Goal: Task Accomplishment & Management: Complete application form

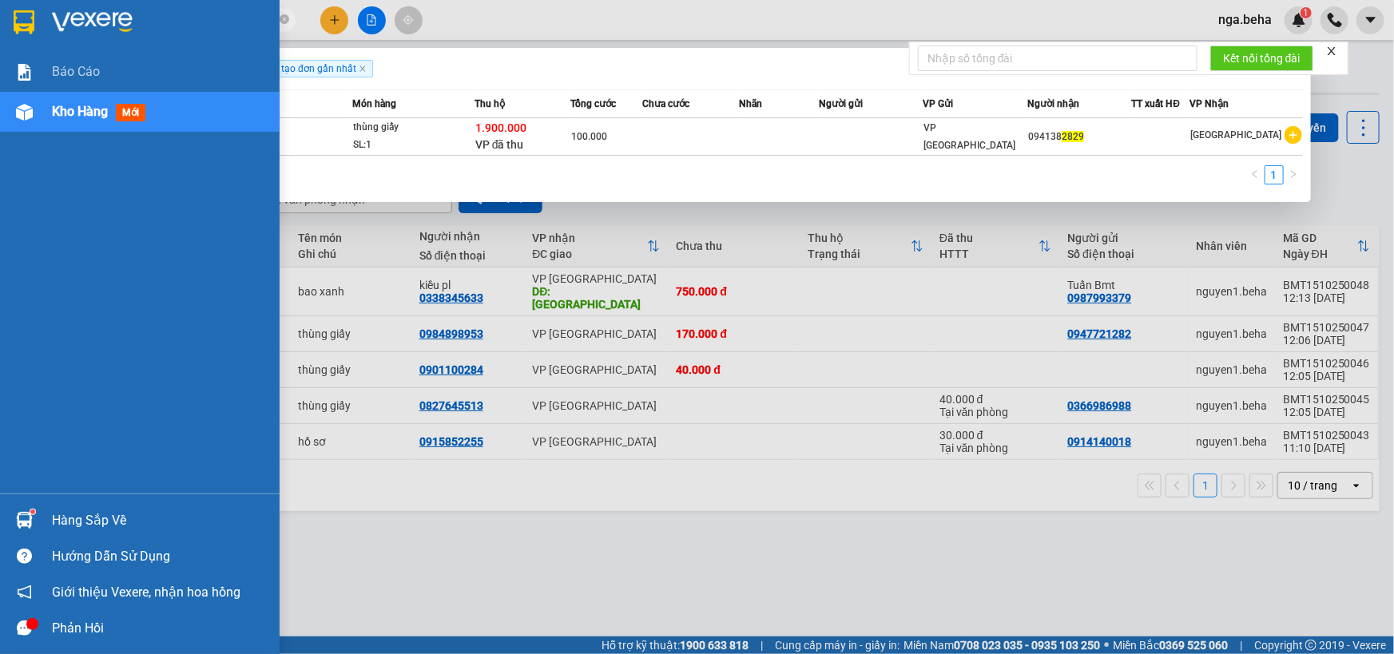
click at [14, 509] on div at bounding box center [24, 520] width 28 height 28
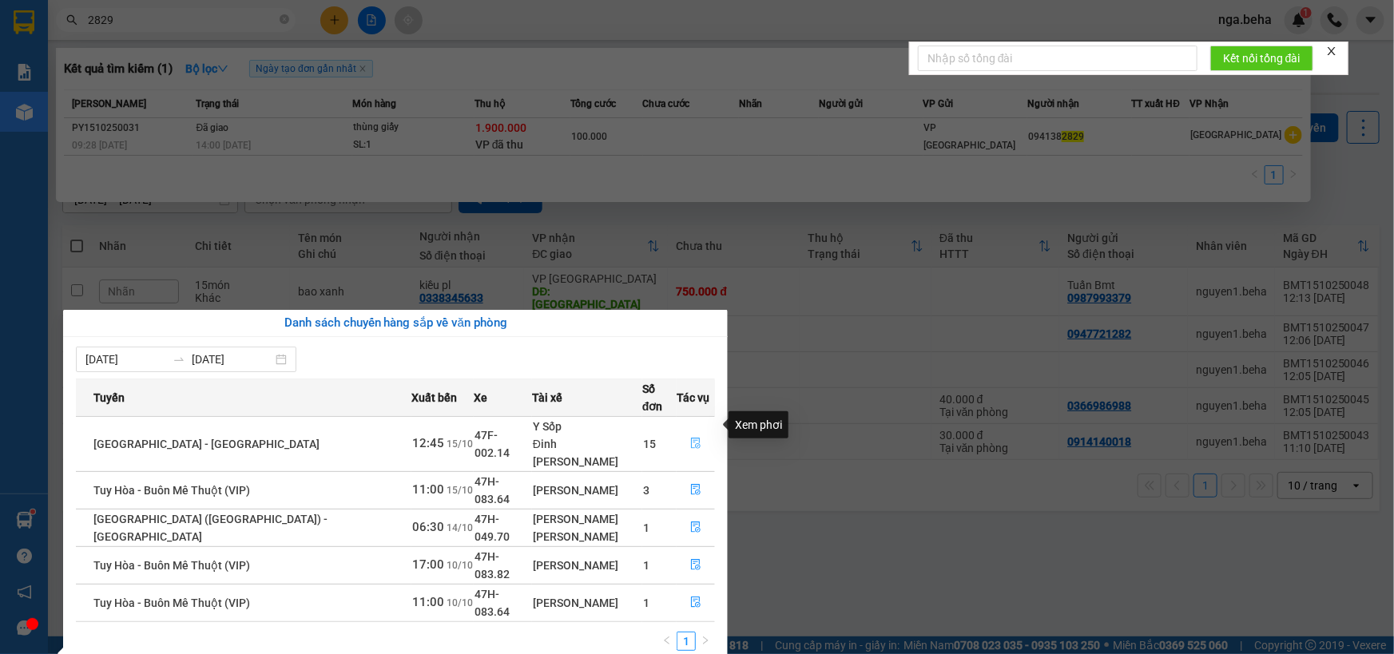
click at [691, 438] on icon "file-done" at bounding box center [696, 443] width 10 height 11
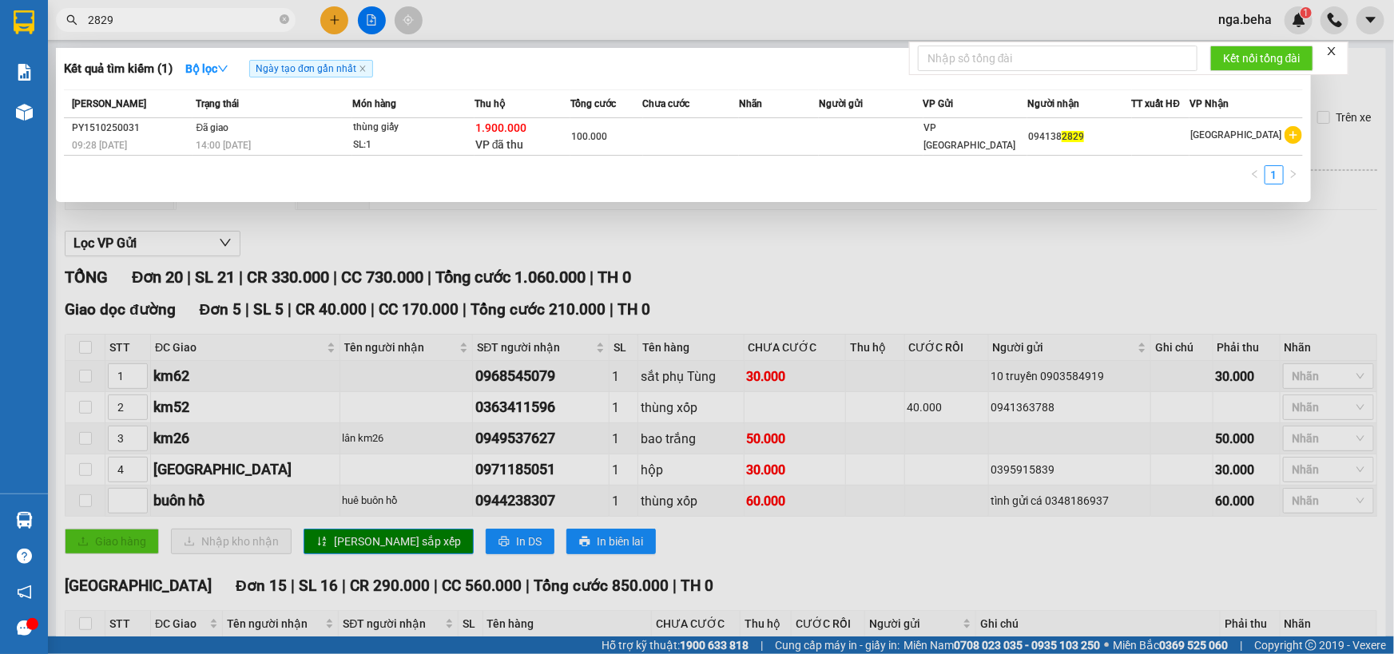
click at [665, 572] on div at bounding box center [697, 327] width 1394 height 654
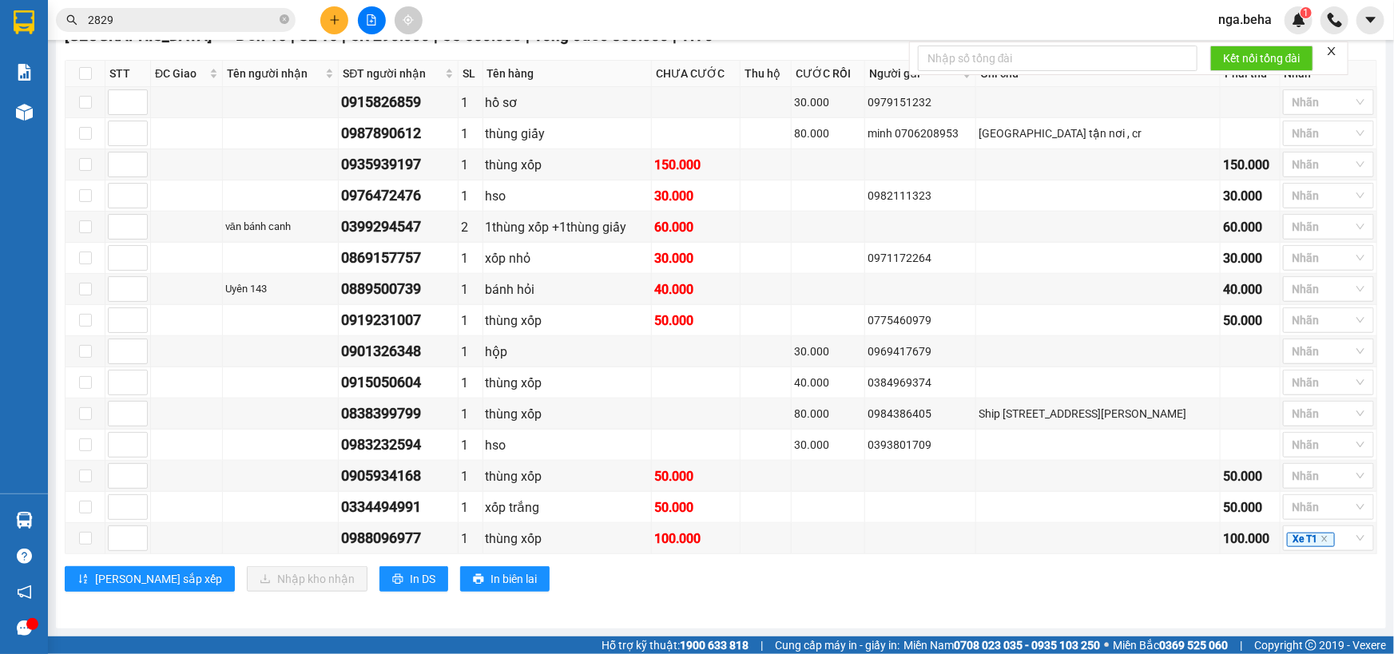
scroll to position [490, 0]
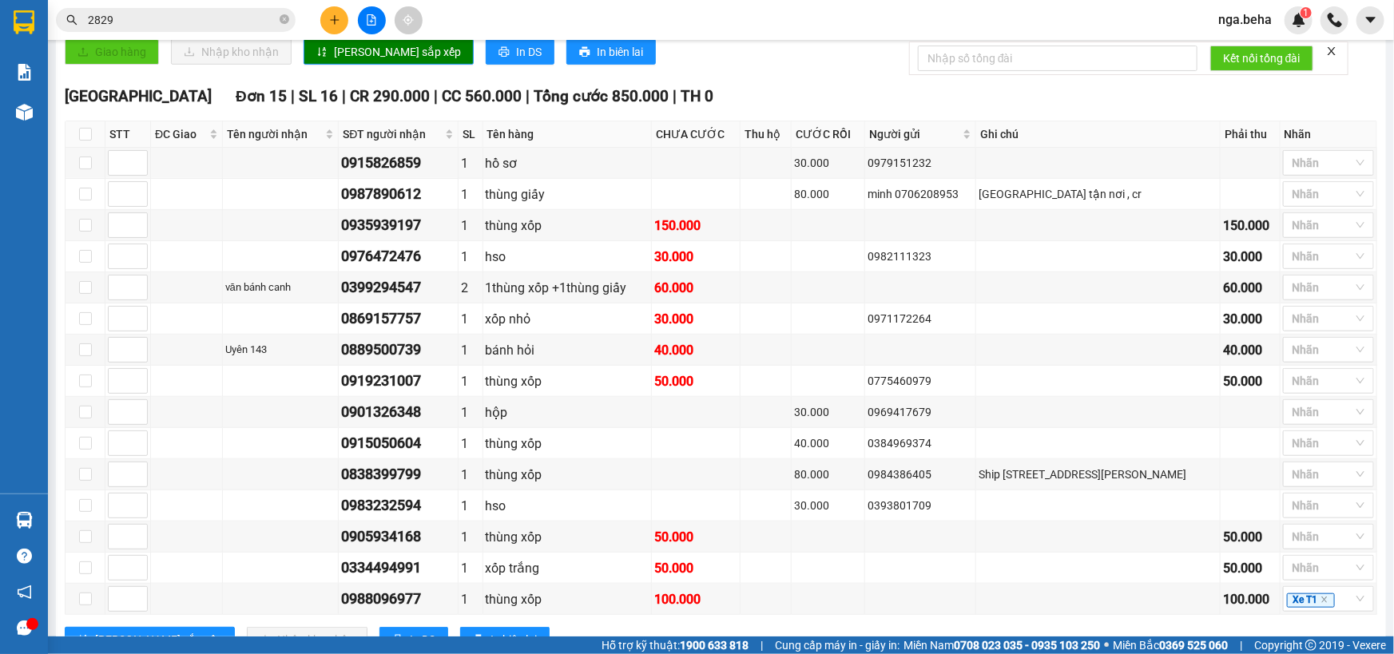
click at [165, 14] on input "2829" at bounding box center [182, 20] width 188 height 18
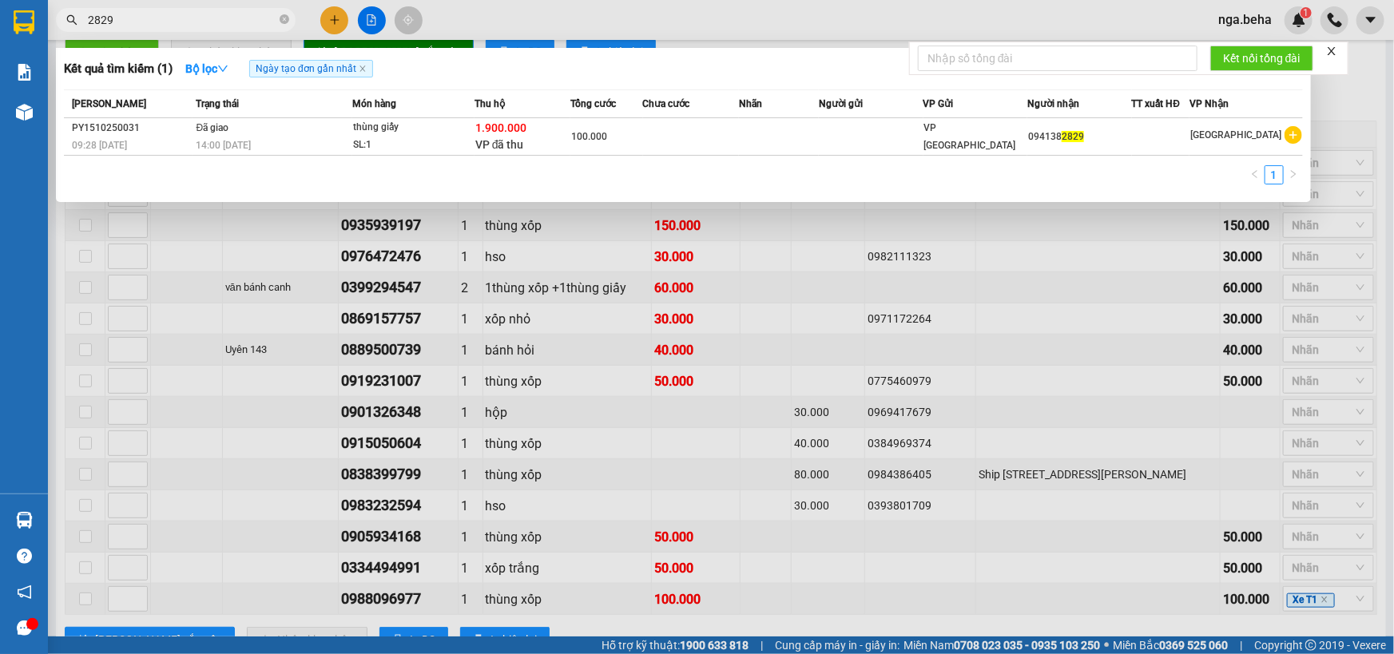
click at [165, 14] on input "2829" at bounding box center [182, 20] width 188 height 18
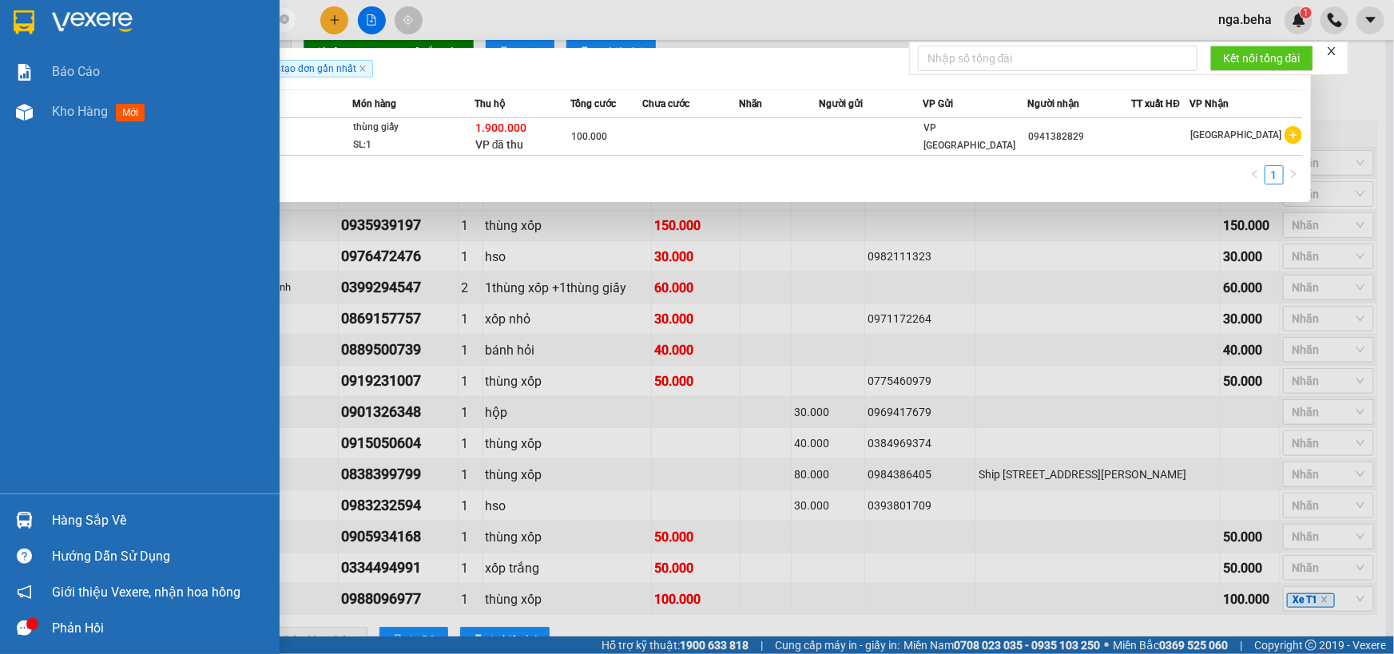
type input "8749"
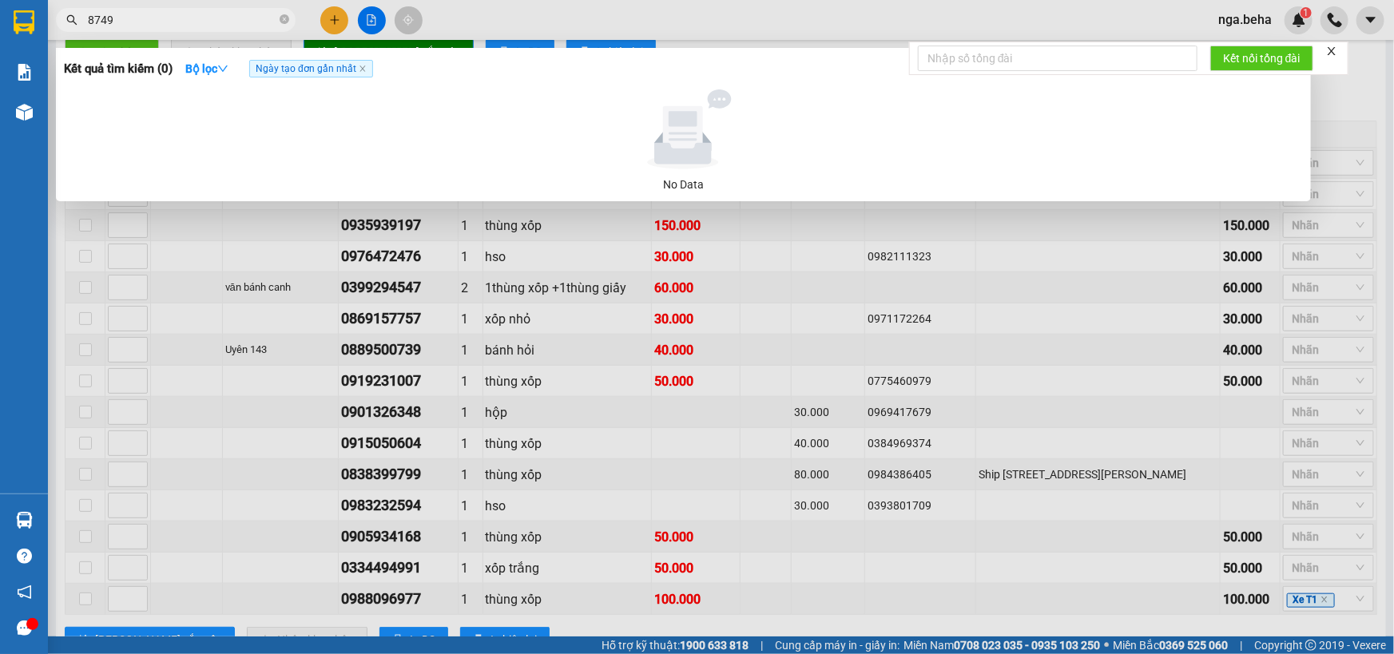
click at [182, 14] on input "8749" at bounding box center [182, 20] width 188 height 18
click at [157, 28] on input "8749" at bounding box center [182, 20] width 188 height 18
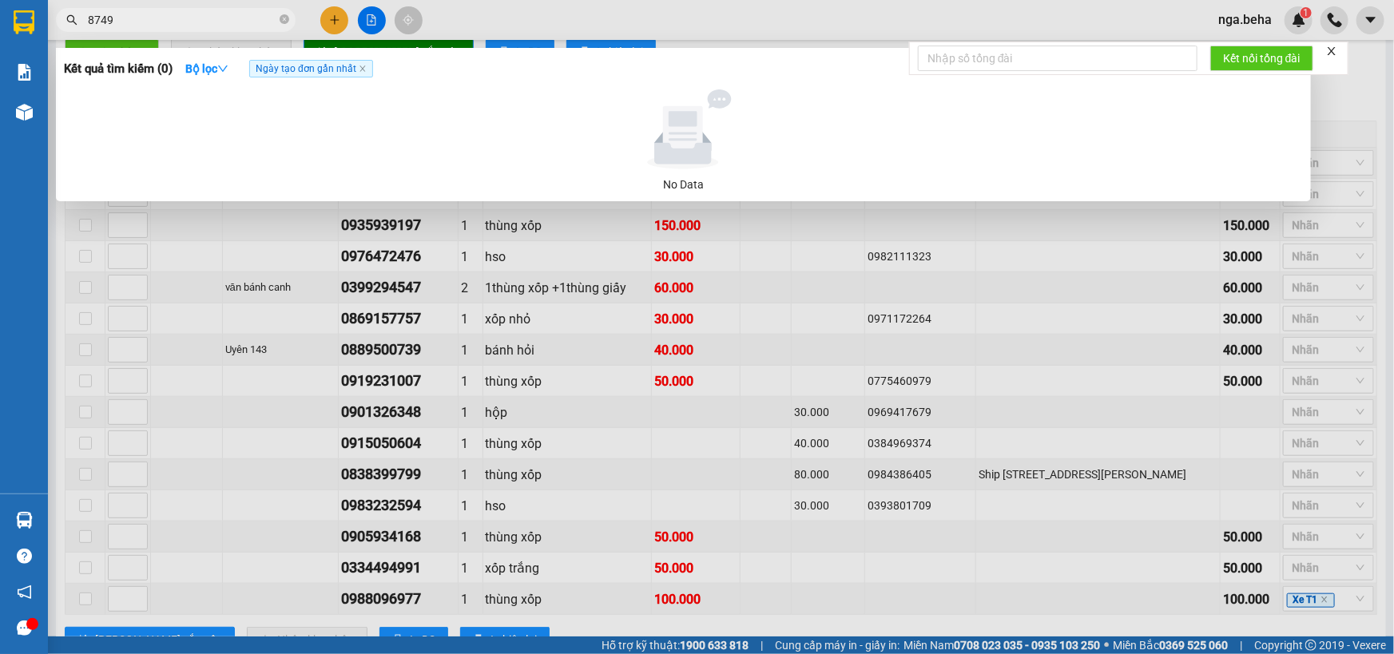
click at [157, 28] on input "8749" at bounding box center [182, 20] width 188 height 18
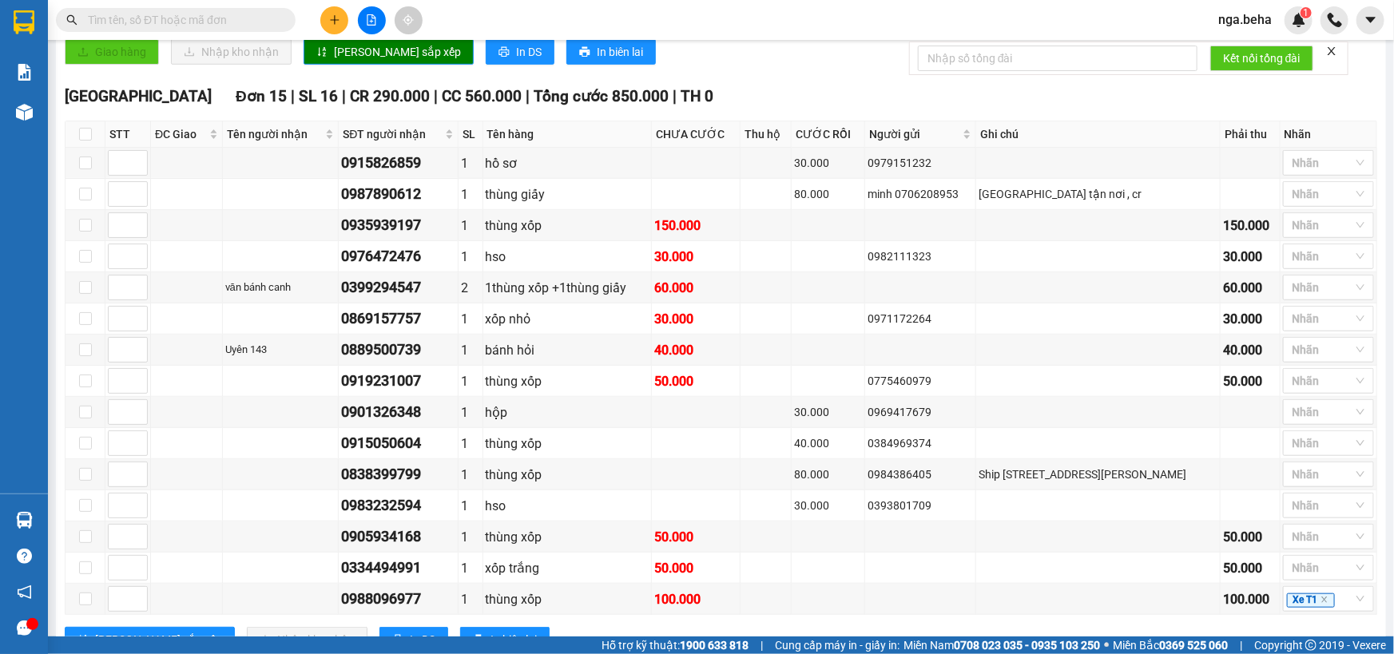
click at [140, 11] on input "text" at bounding box center [182, 20] width 188 height 18
click at [141, 11] on input "text" at bounding box center [182, 20] width 188 height 18
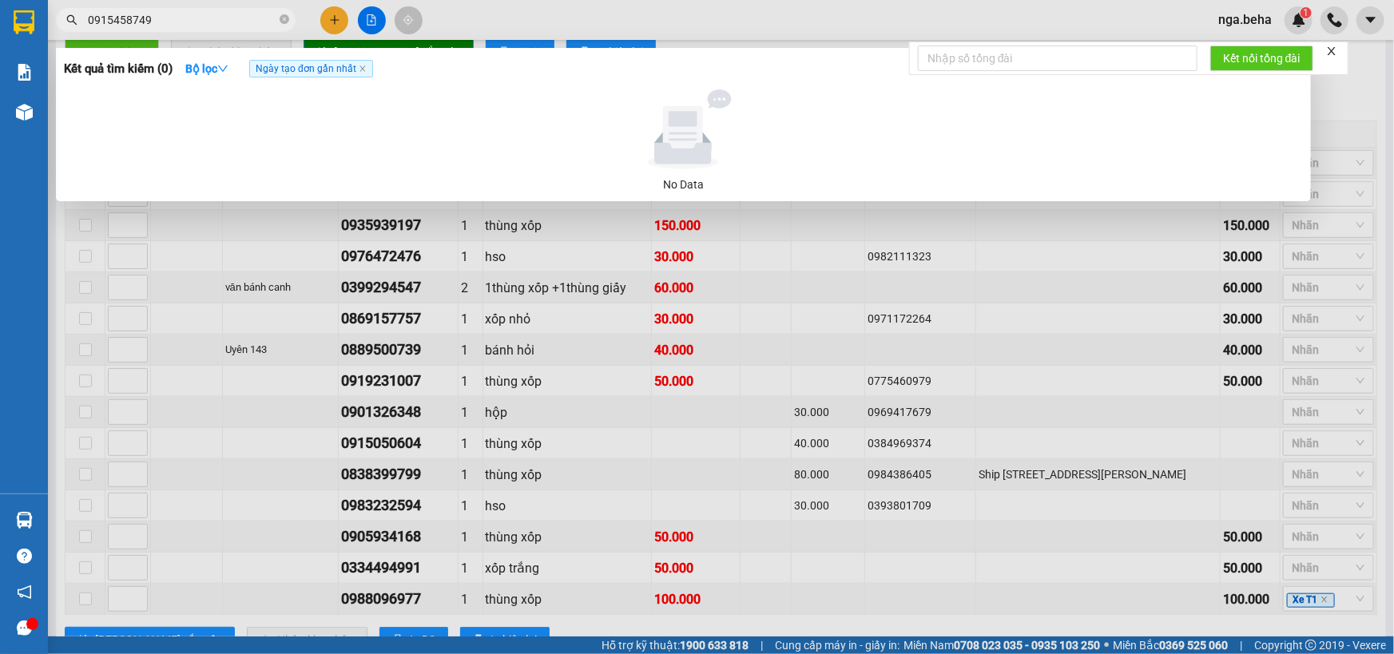
type input "0915458749"
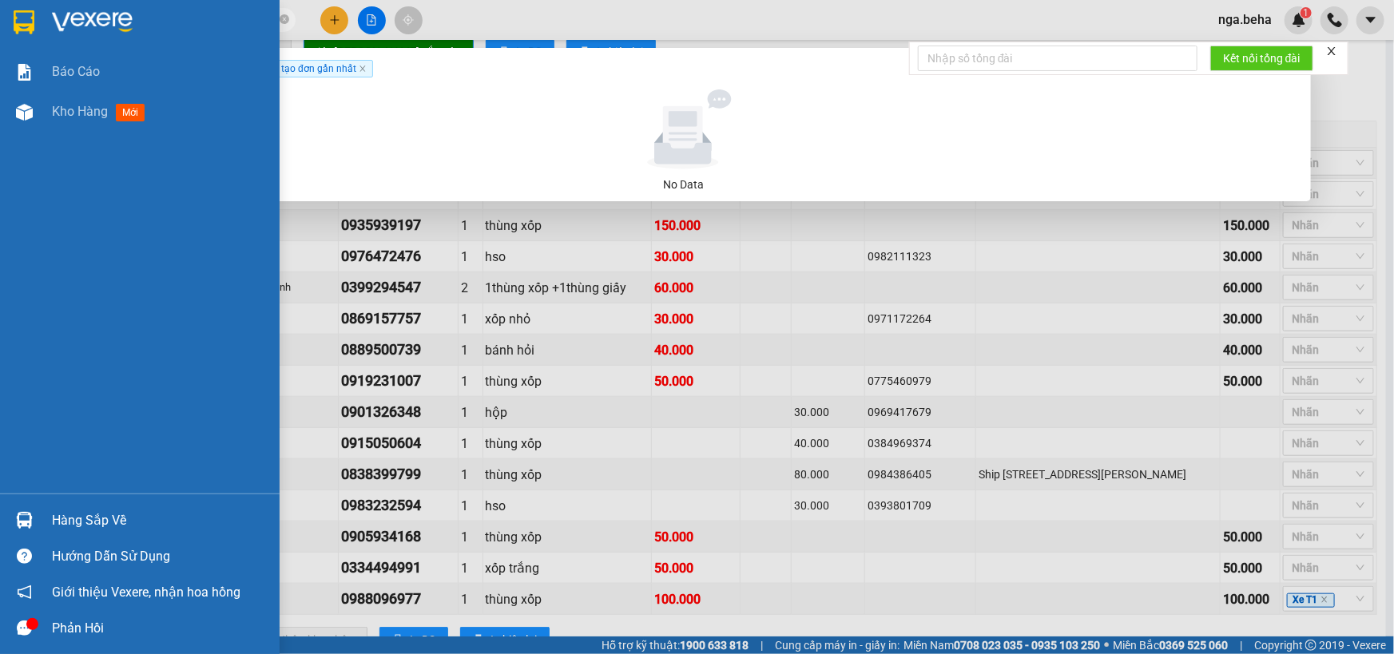
click at [84, 510] on div "Hàng sắp về" at bounding box center [160, 521] width 216 height 24
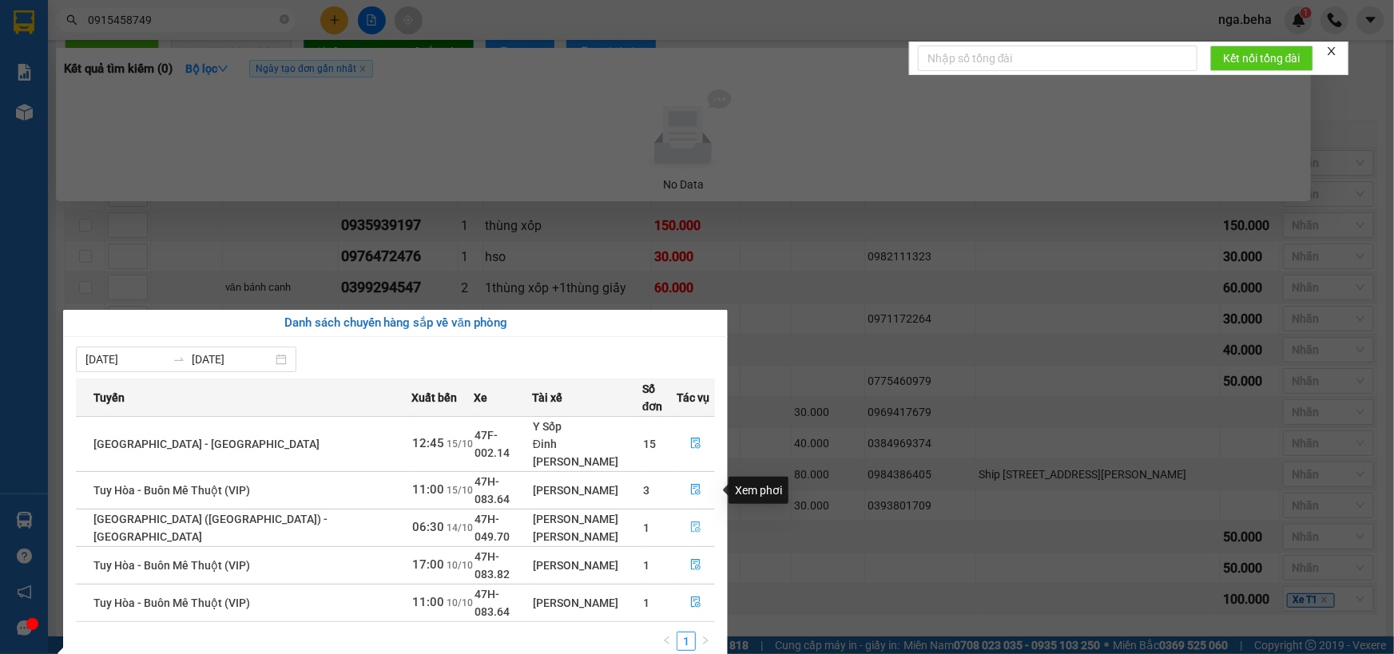
click at [690, 522] on icon "file-done" at bounding box center [695, 527] width 11 height 11
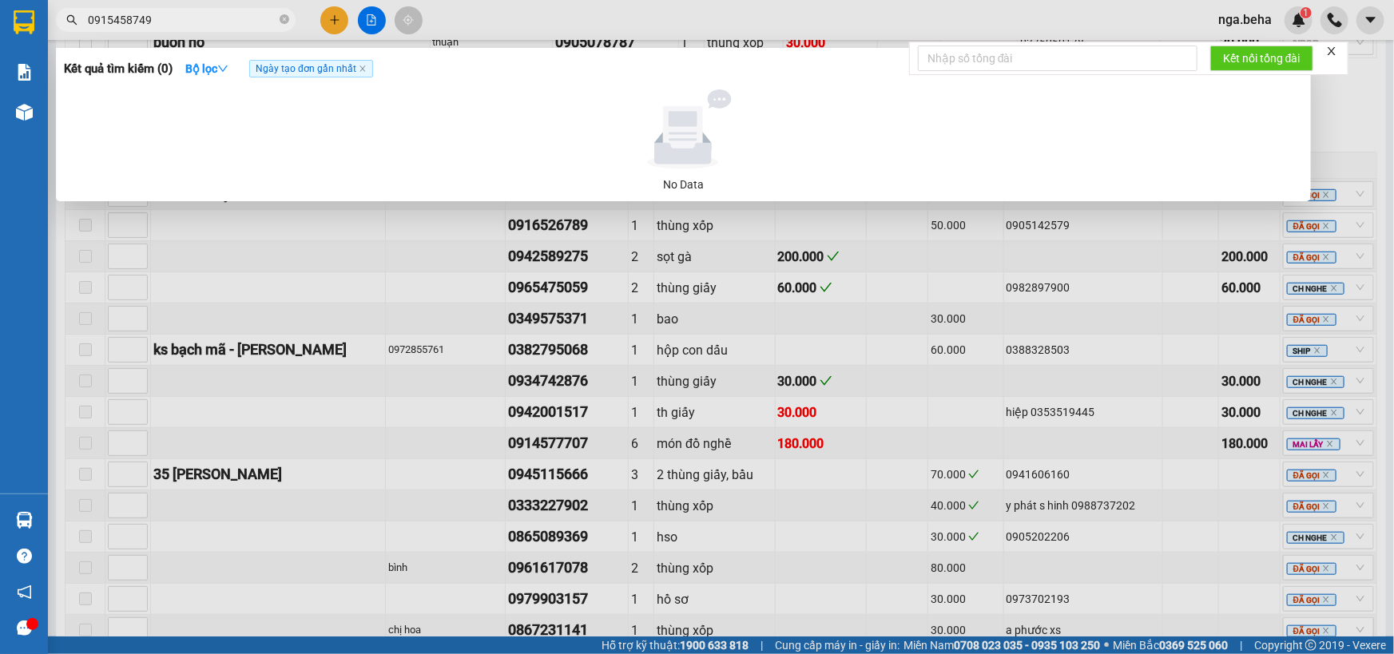
type input "[DATE]"
click at [307, 463] on div at bounding box center [697, 327] width 1394 height 654
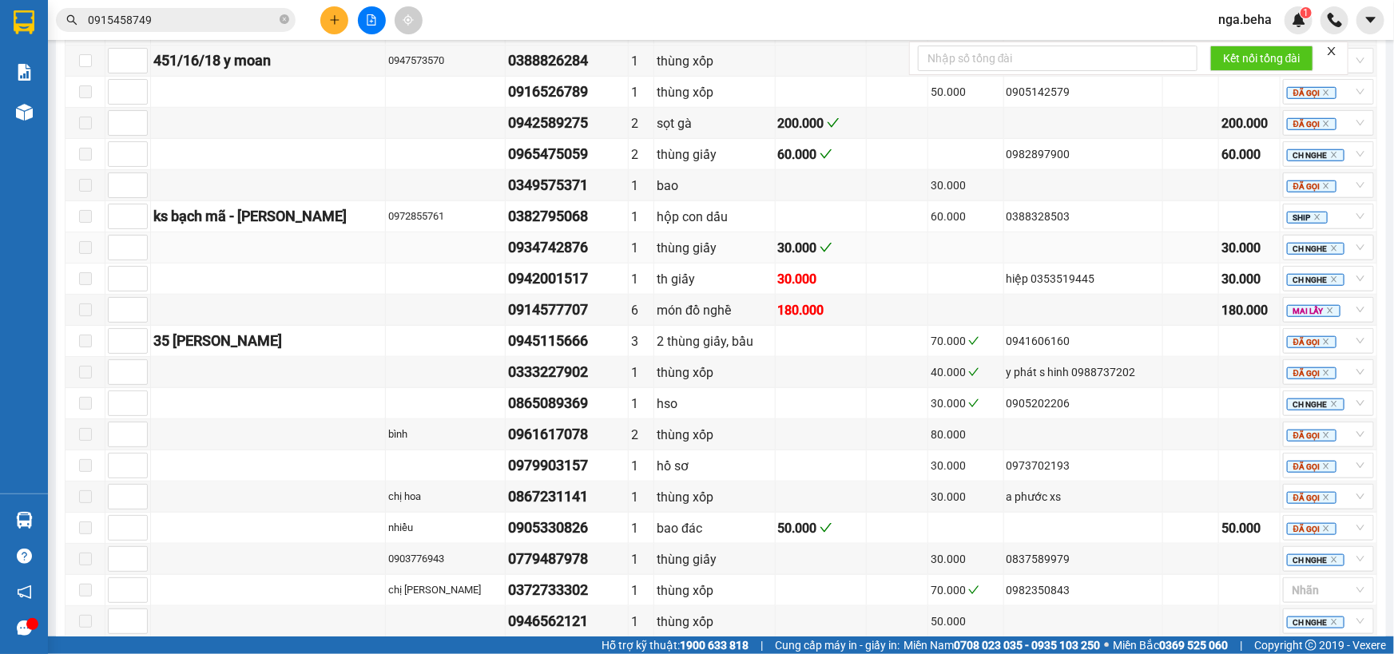
scroll to position [405, 0]
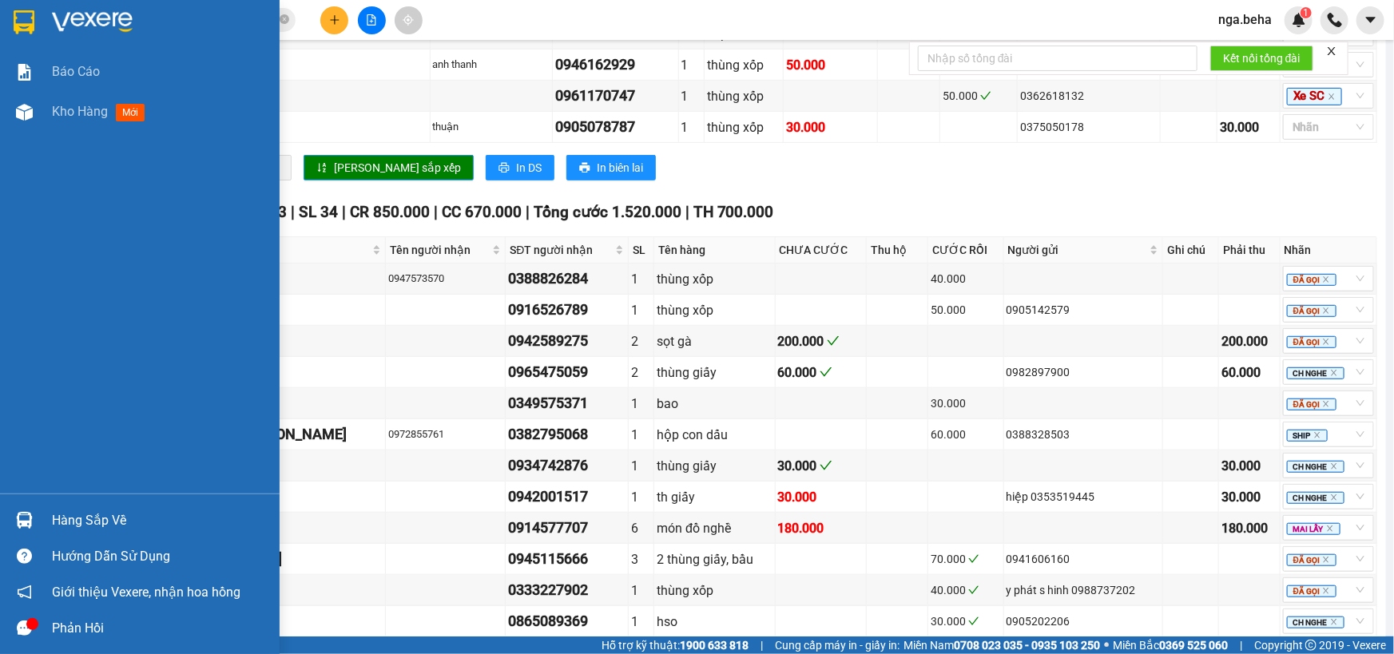
drag, startPoint x: 117, startPoint y: 115, endPoint x: 102, endPoint y: 135, distance: 24.6
click at [116, 116] on div "Kho hàng mới" at bounding box center [101, 111] width 99 height 20
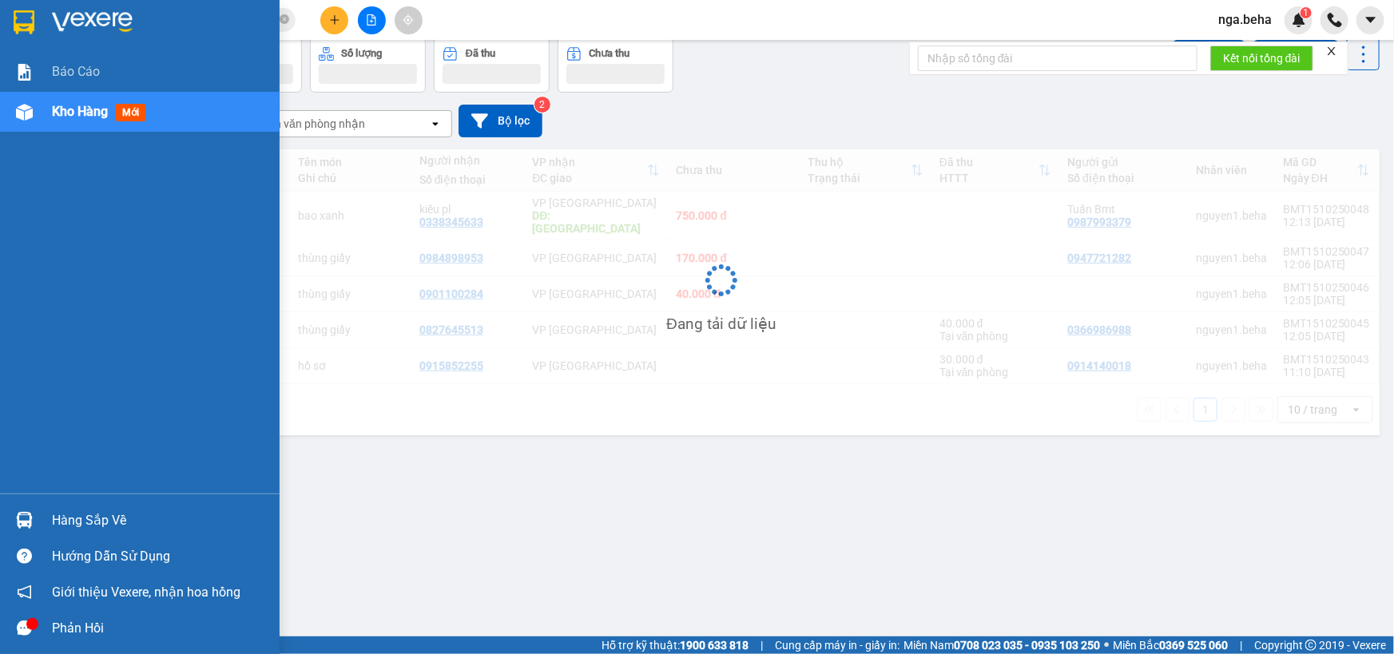
scroll to position [73, 0]
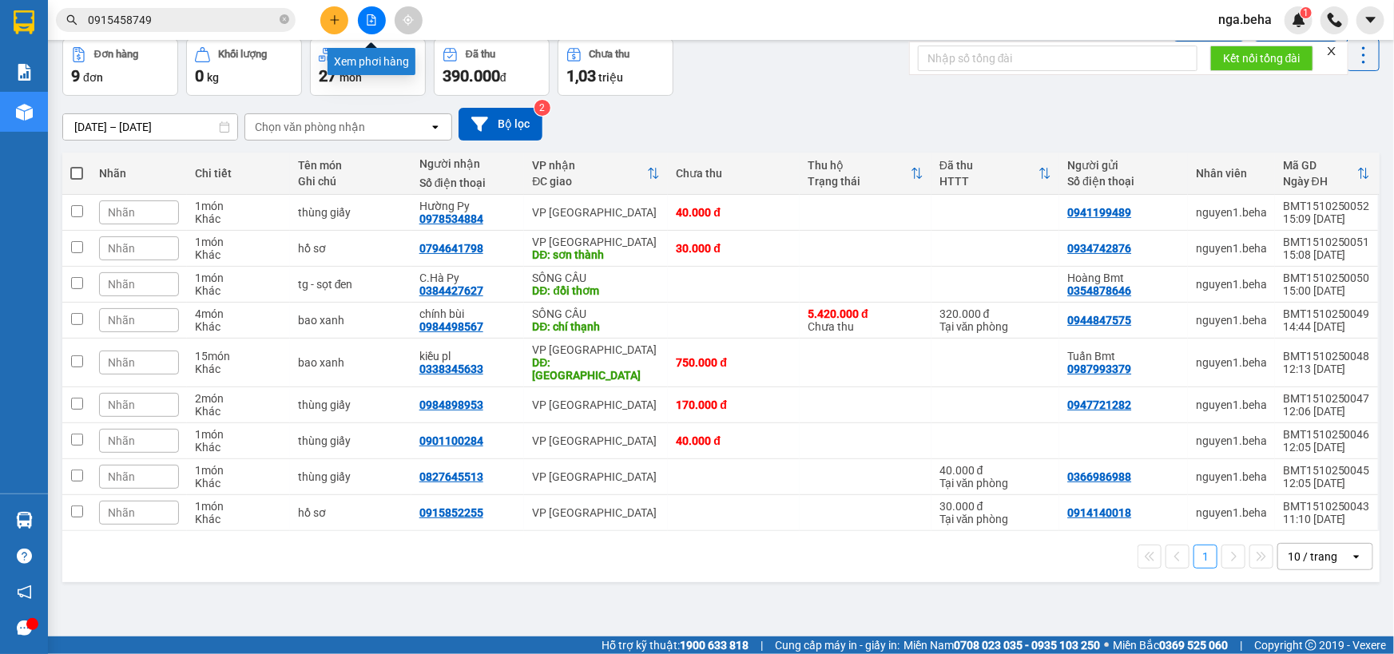
click at [376, 20] on button at bounding box center [372, 20] width 28 height 28
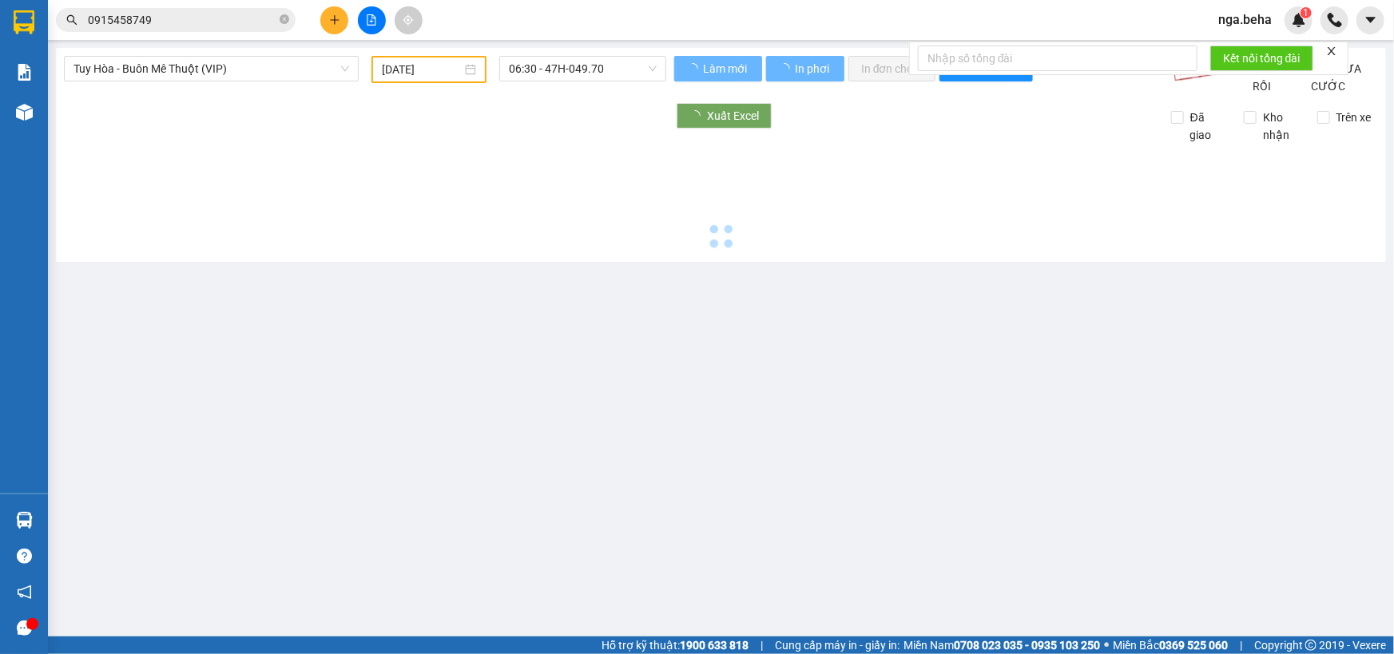
type input "[DATE]"
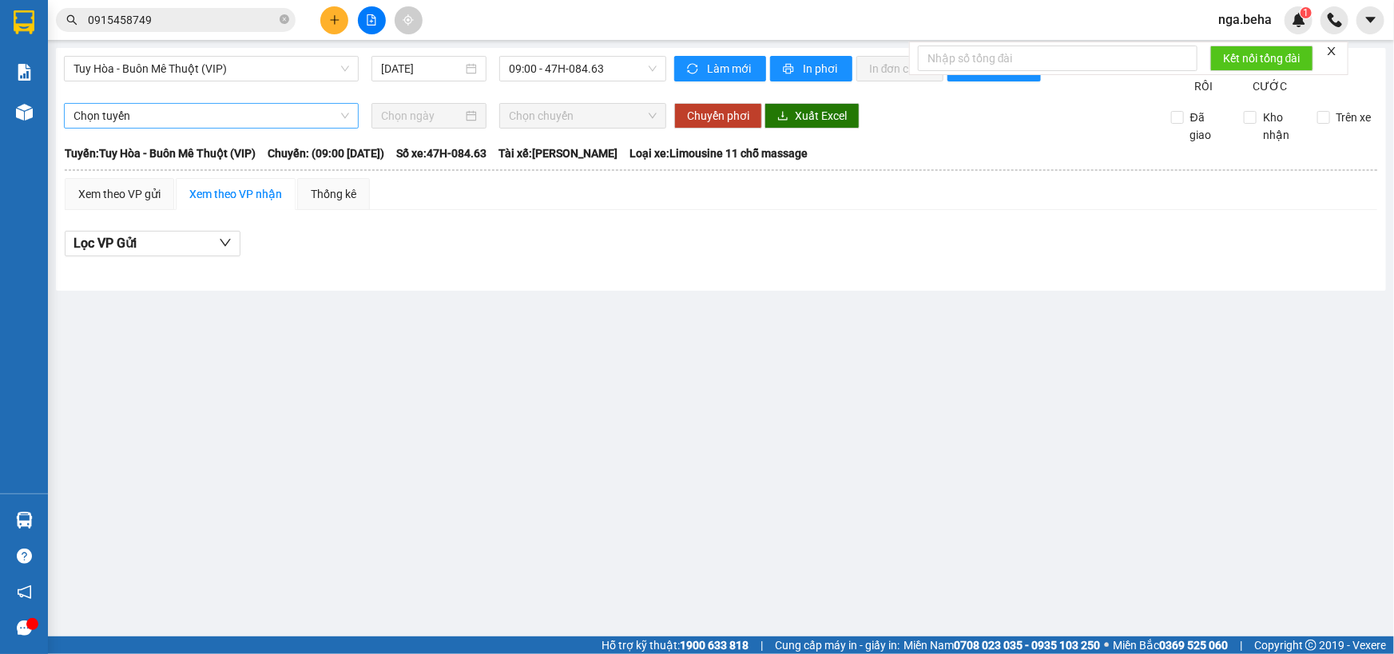
click at [206, 128] on span "Chọn tuyến" at bounding box center [211, 116] width 276 height 24
click at [240, 72] on span "Tuy Hòa - Buôn Mê Thuột (VIP)" at bounding box center [211, 69] width 276 height 24
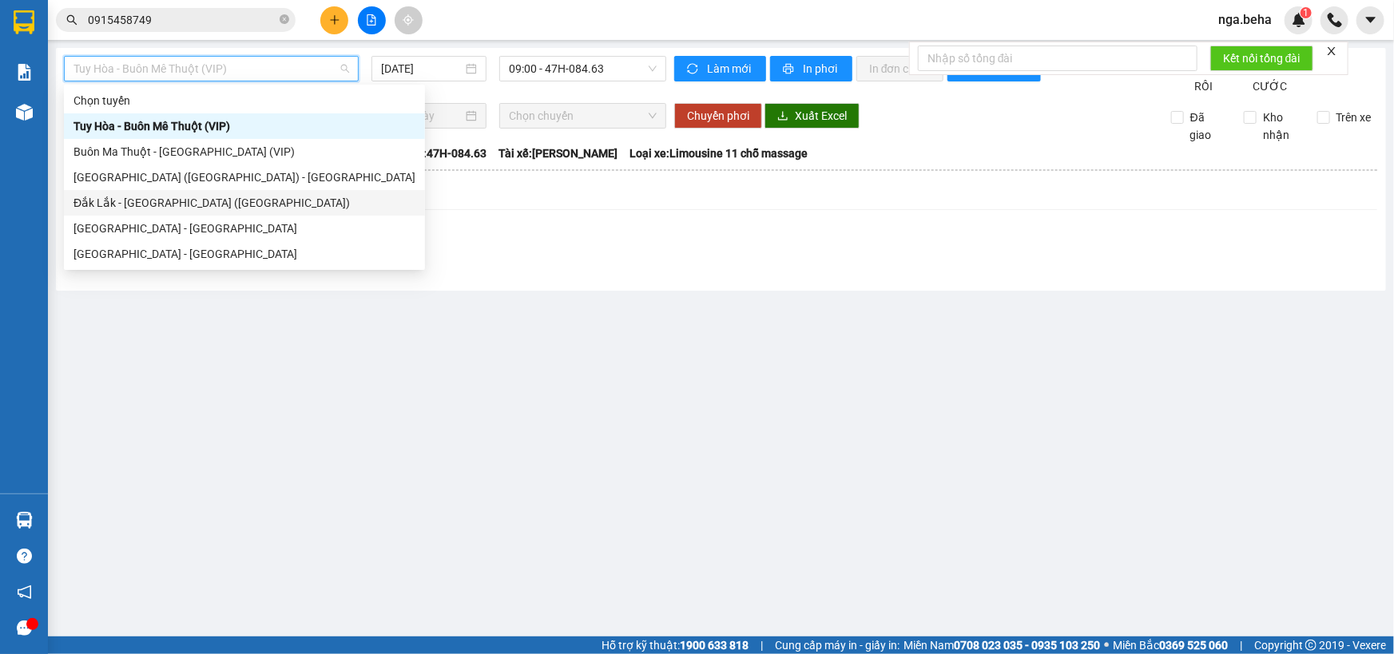
click at [252, 200] on div "Đắk Lắk - [GEOGRAPHIC_DATA] ([GEOGRAPHIC_DATA])" at bounding box center [244, 203] width 342 height 18
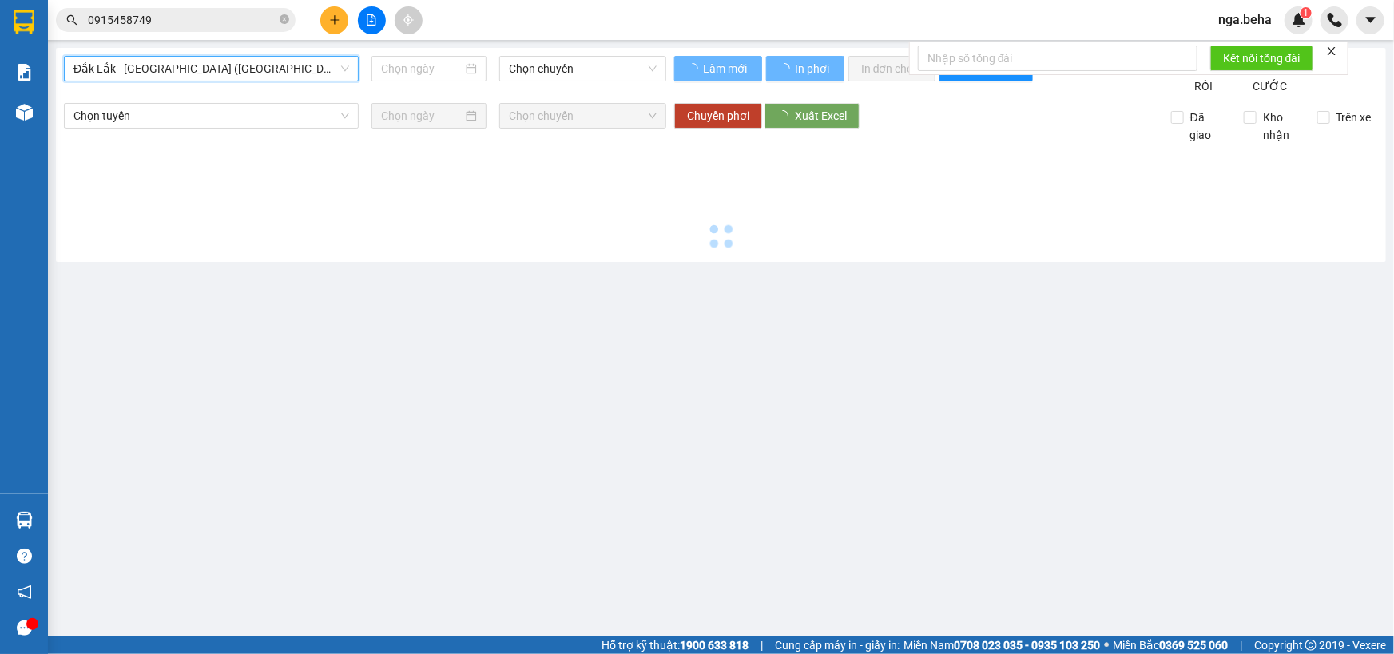
type input "[DATE]"
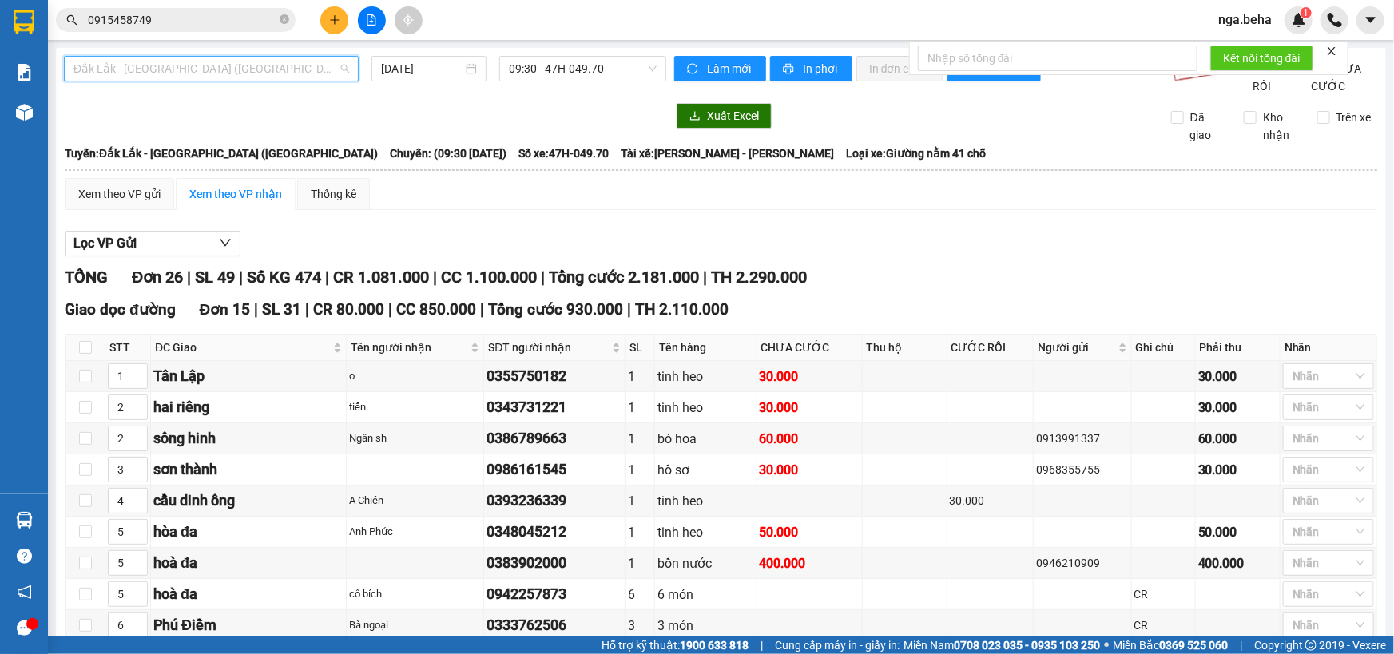
click at [276, 62] on span "Đắk Lắk - [GEOGRAPHIC_DATA] ([GEOGRAPHIC_DATA])" at bounding box center [211, 69] width 276 height 24
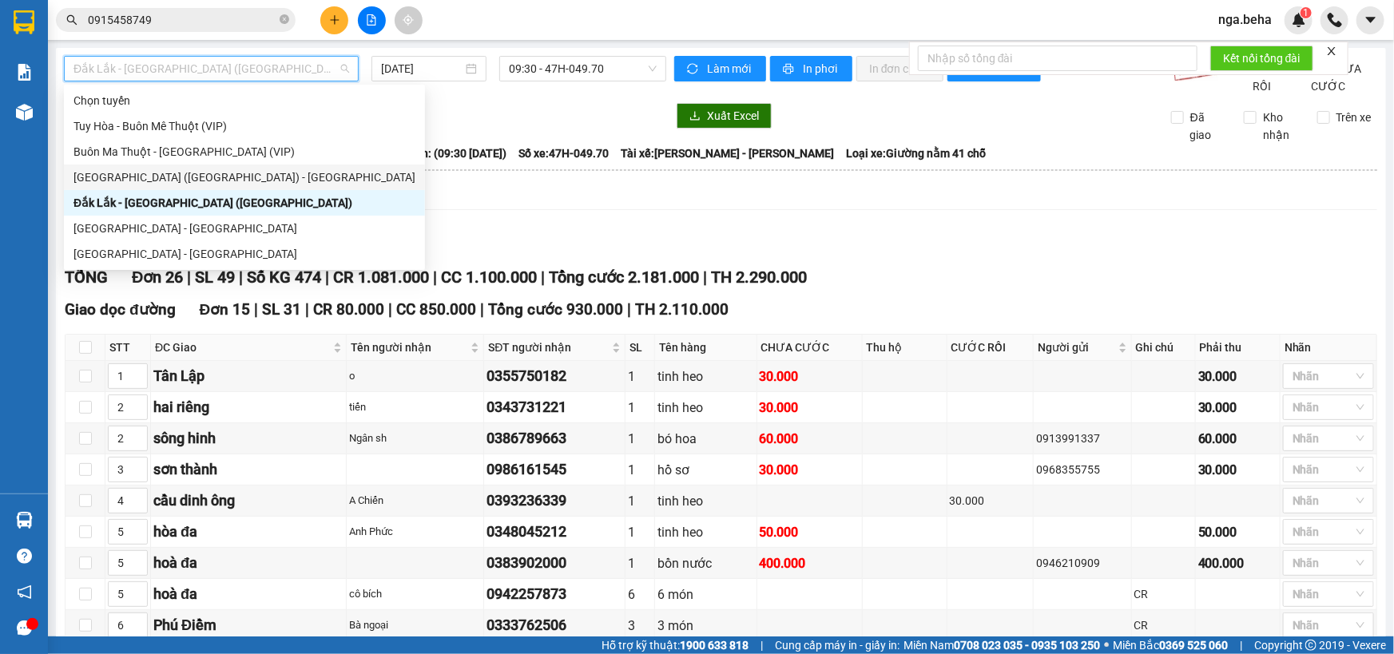
click at [209, 179] on div "[GEOGRAPHIC_DATA] ([GEOGRAPHIC_DATA]) - [GEOGRAPHIC_DATA]" at bounding box center [244, 178] width 342 height 18
type input "[DATE]"
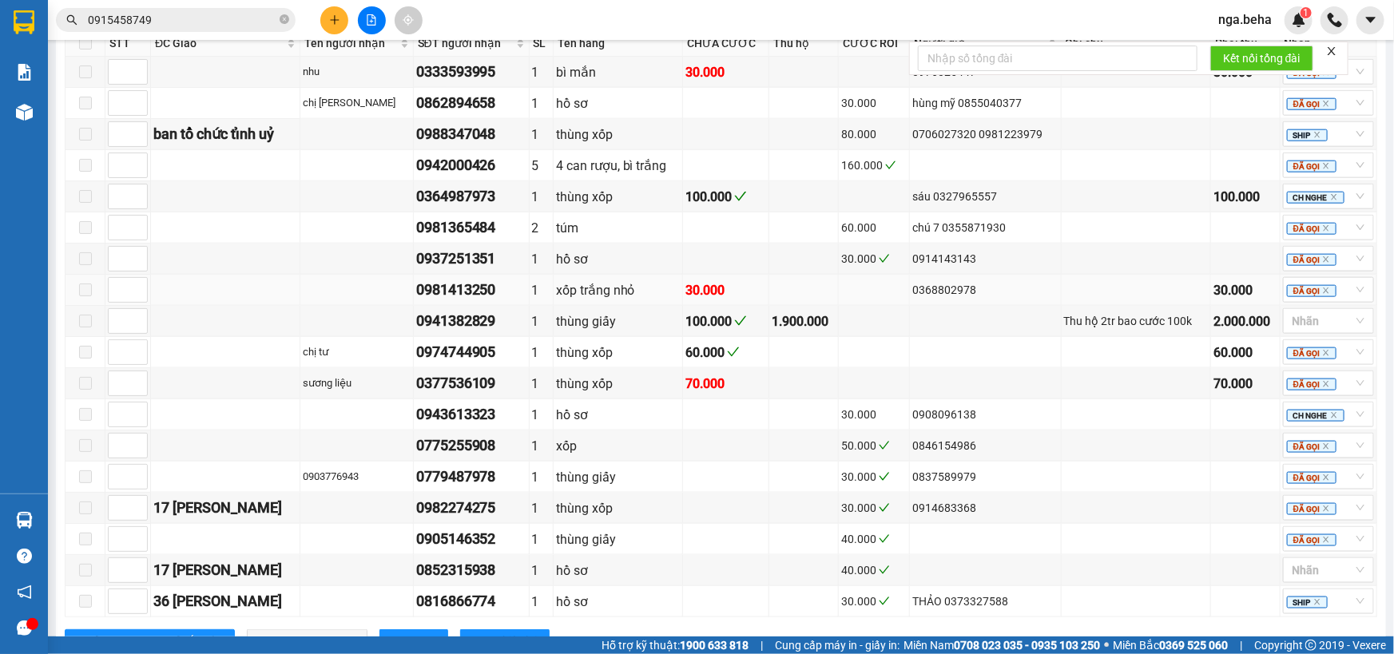
scroll to position [965, 0]
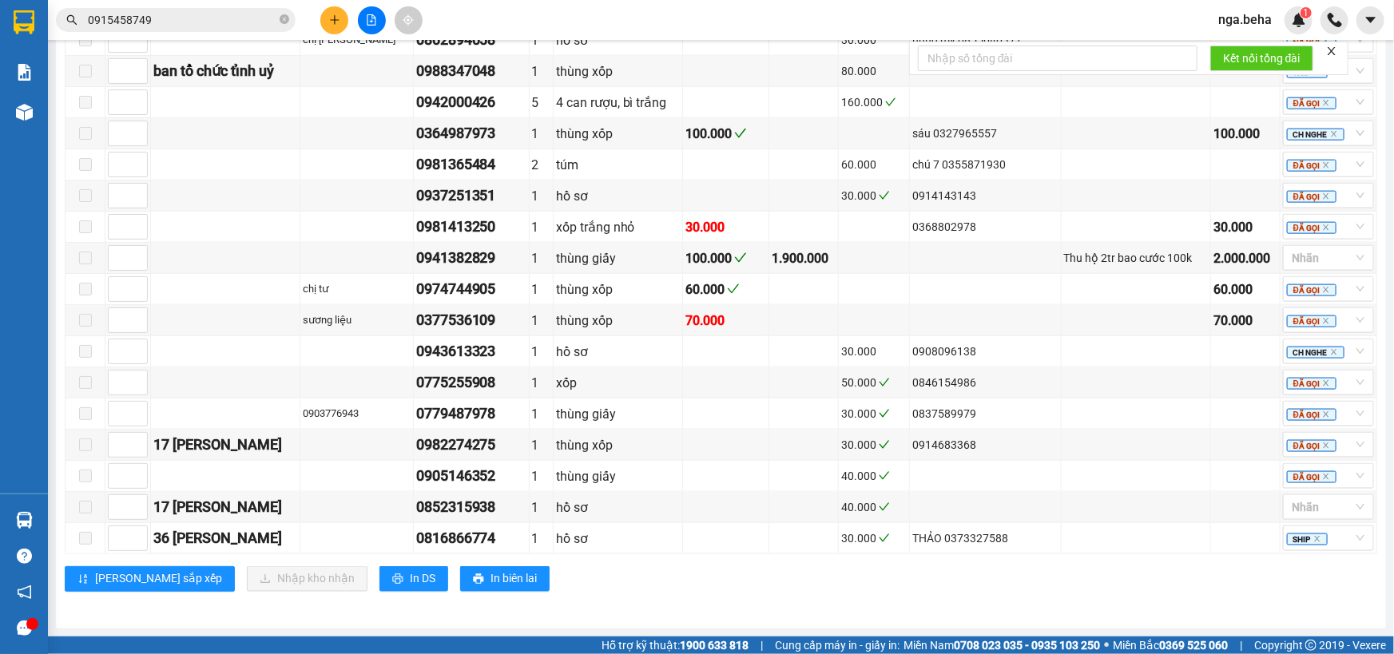
click at [200, 14] on input "0915458749" at bounding box center [182, 20] width 188 height 18
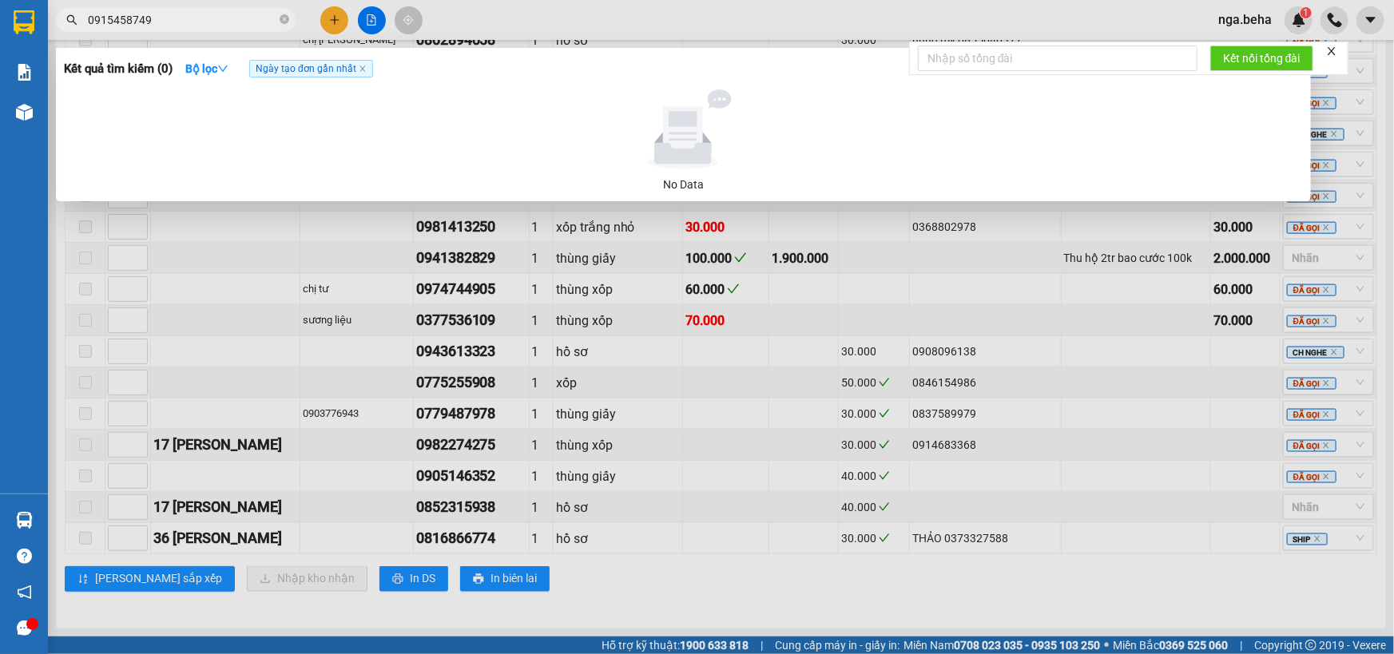
click at [200, 14] on input "0915458749" at bounding box center [182, 20] width 188 height 18
type input "5"
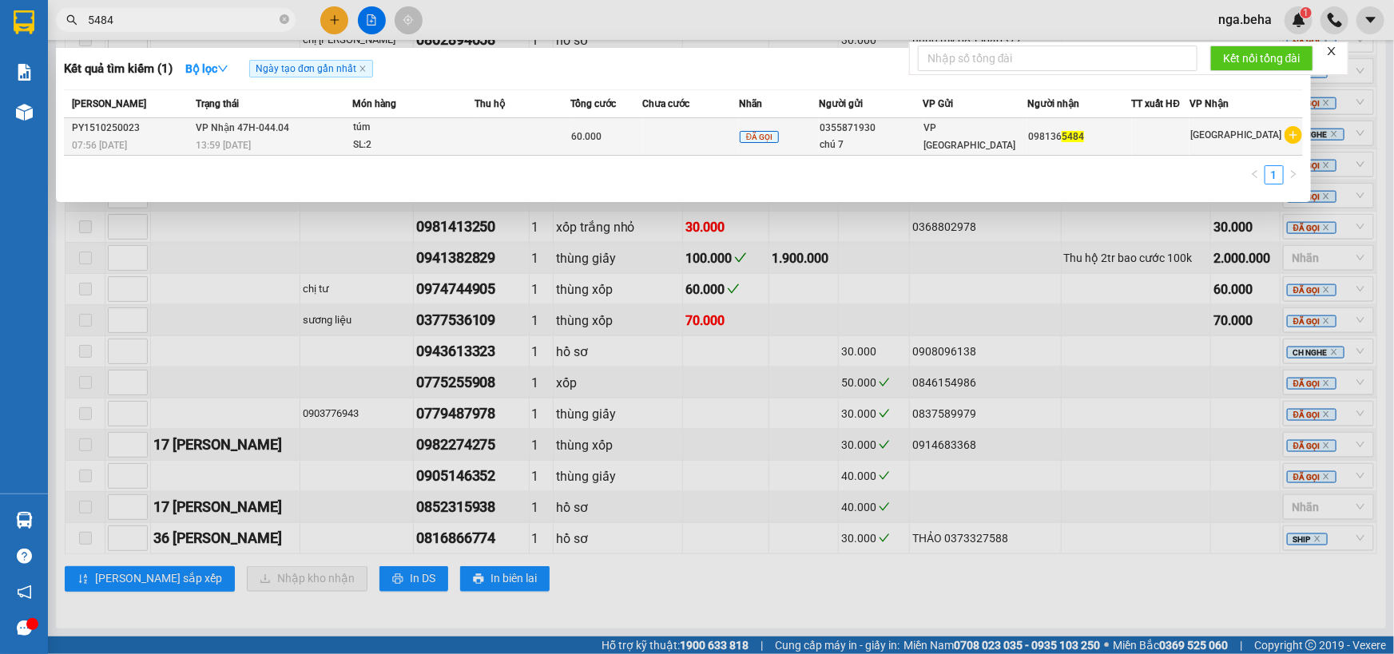
type input "5484"
click at [339, 122] on td "VP Nhận 47H-044.04 13:59 [DATE]" at bounding box center [272, 137] width 161 height 38
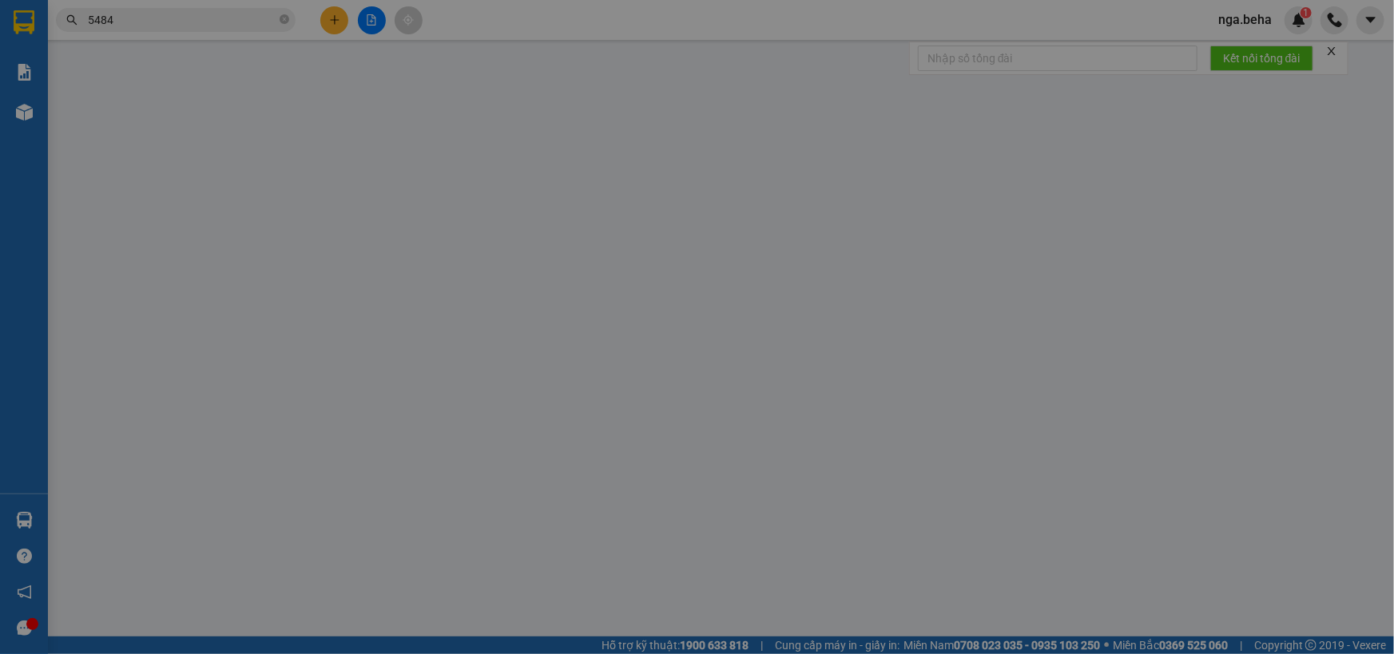
type input "0355871930"
type input "chú 7"
type input "0981365484"
type input "60.000"
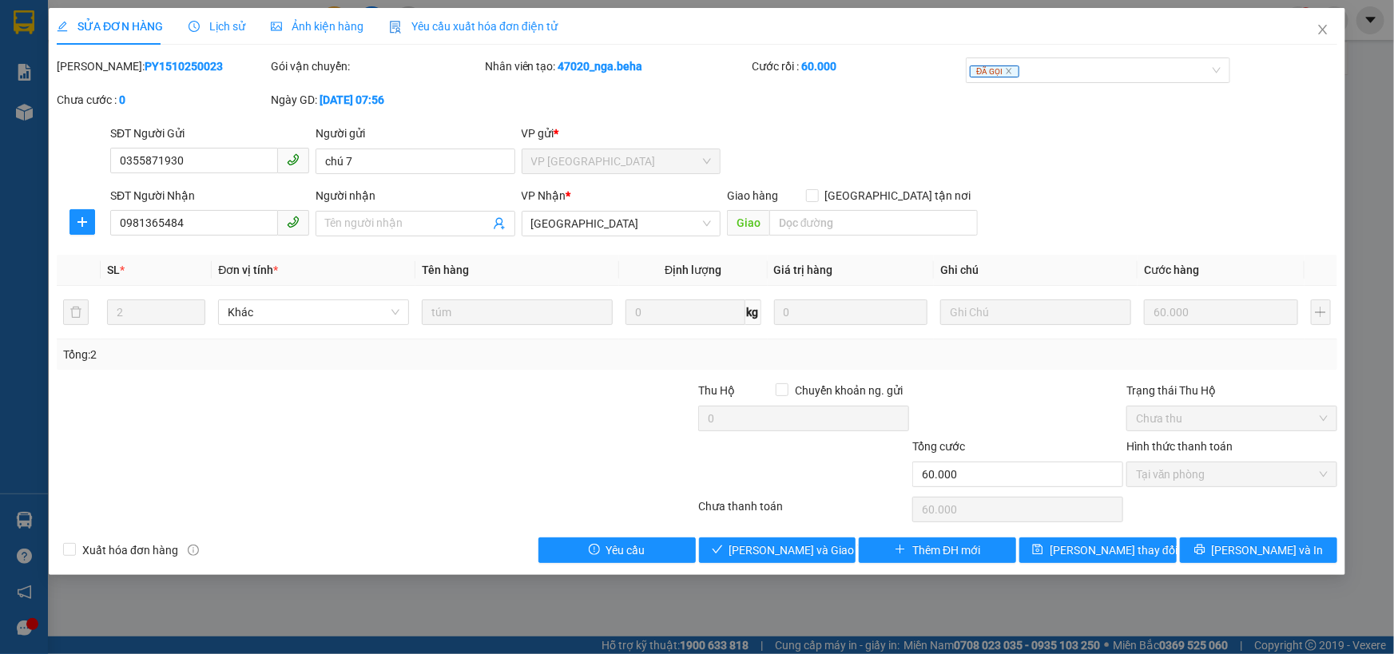
click at [304, 26] on span "Ảnh kiện hàng" at bounding box center [317, 26] width 93 height 13
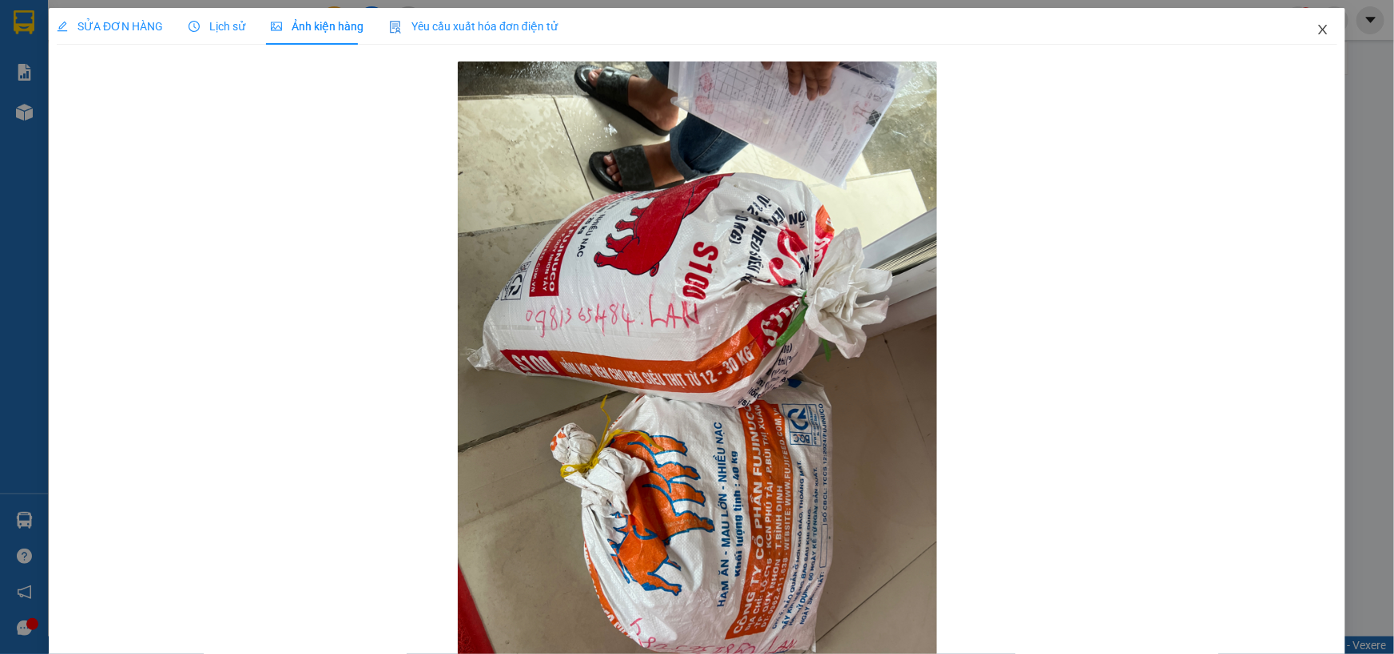
click at [1319, 29] on span "Close" at bounding box center [1322, 30] width 45 height 45
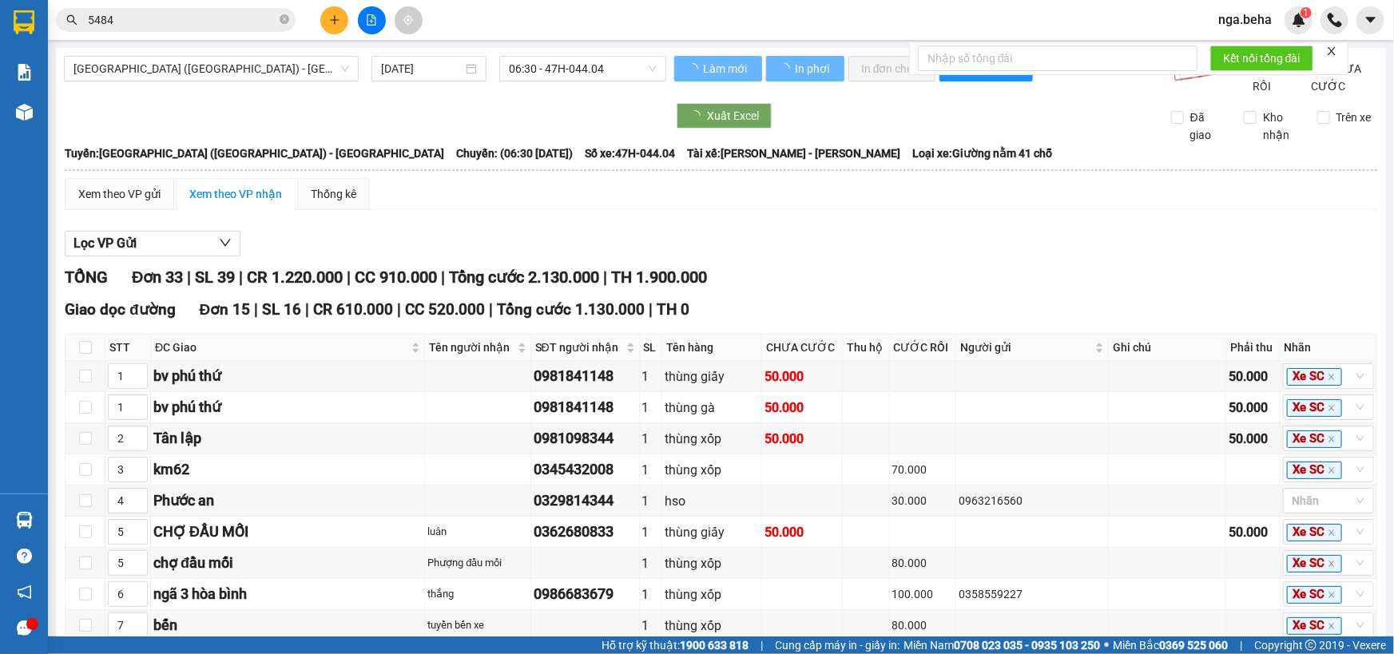
click at [195, 18] on input "5484" at bounding box center [182, 20] width 188 height 18
